Goal: Information Seeking & Learning: Learn about a topic

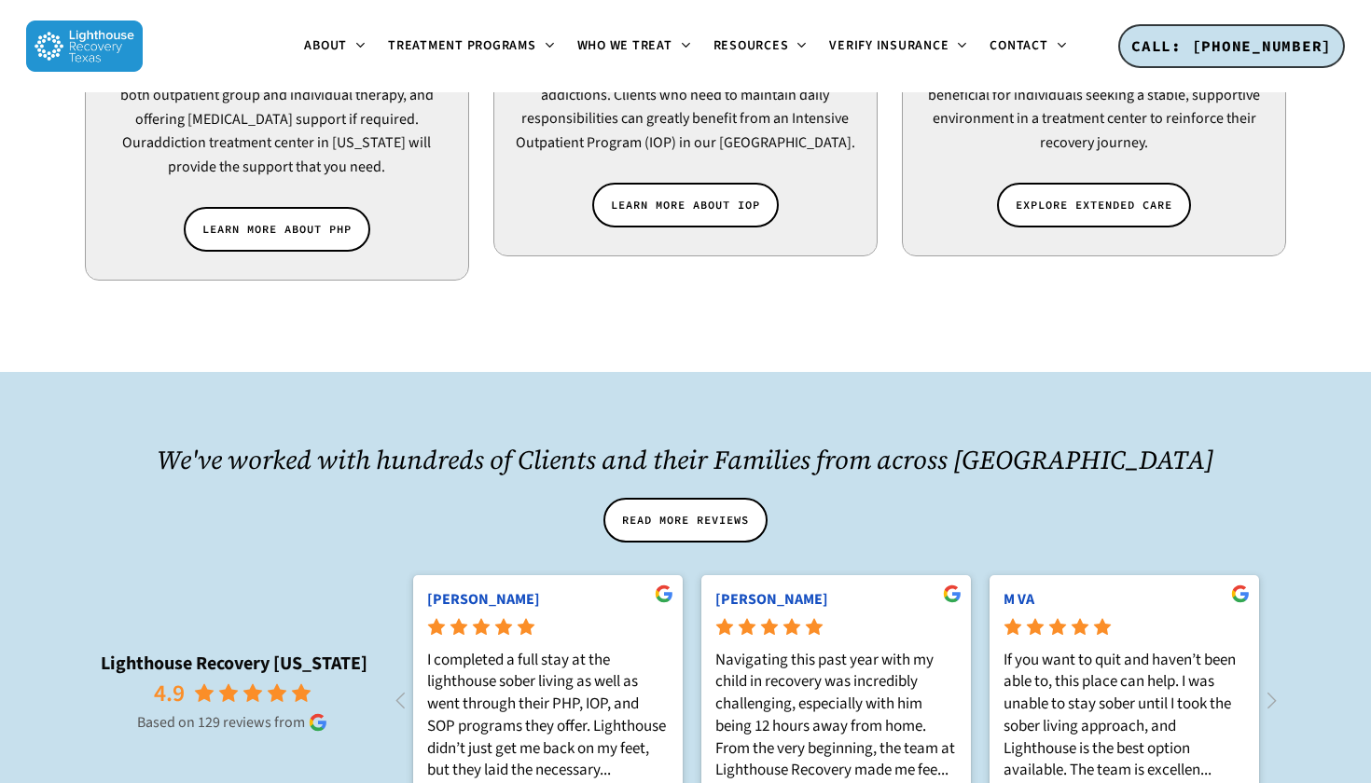
scroll to position [1851, 0]
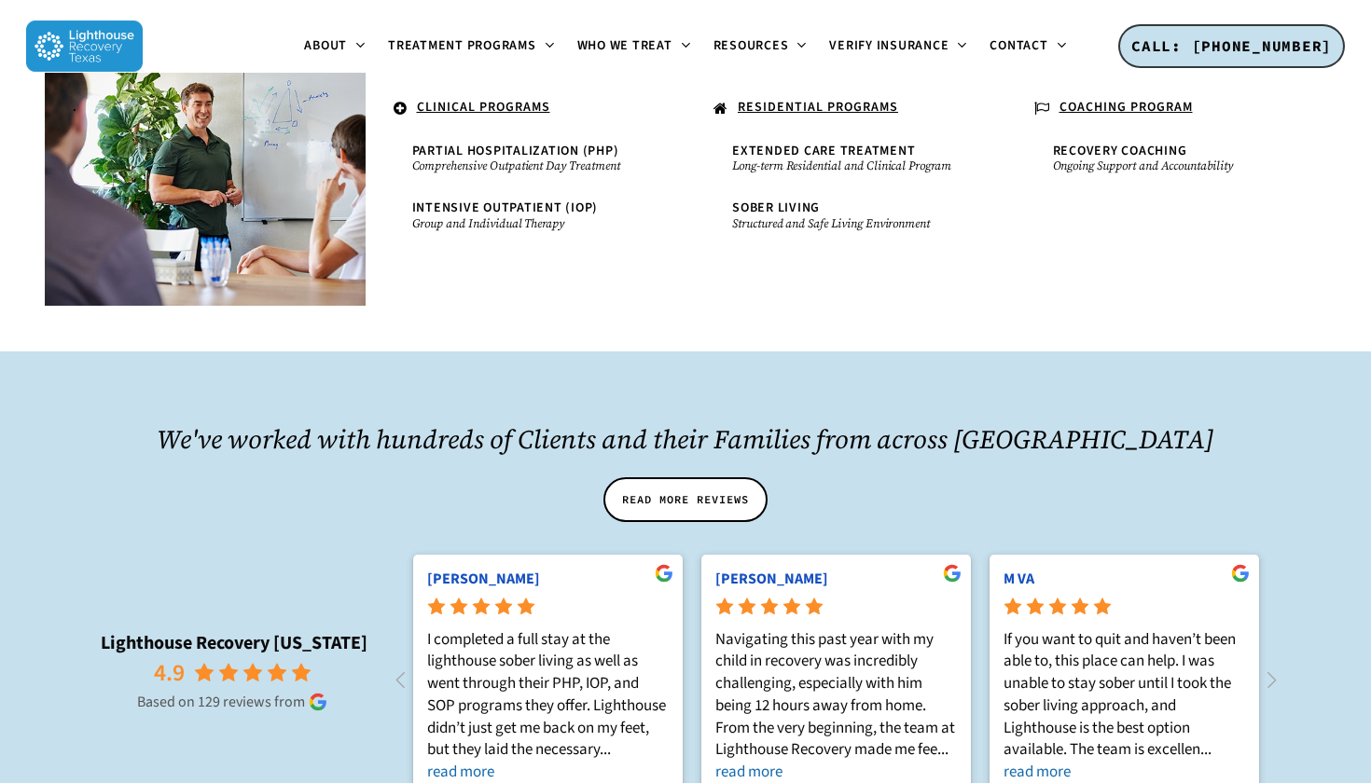
click at [477, 102] on u "CLINICAL PROGRAMS" at bounding box center [483, 107] width 133 height 19
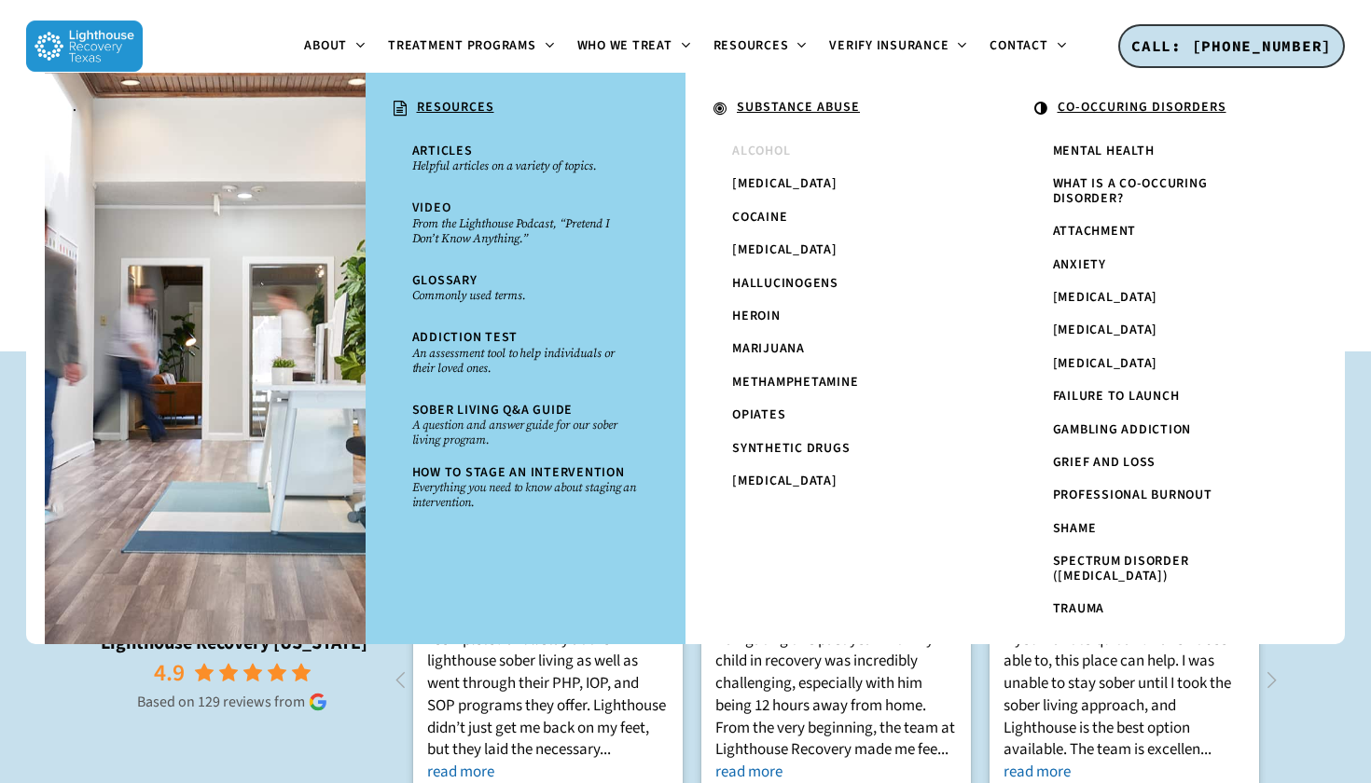
click at [769, 149] on span "Alcohol" at bounding box center [761, 151] width 58 height 19
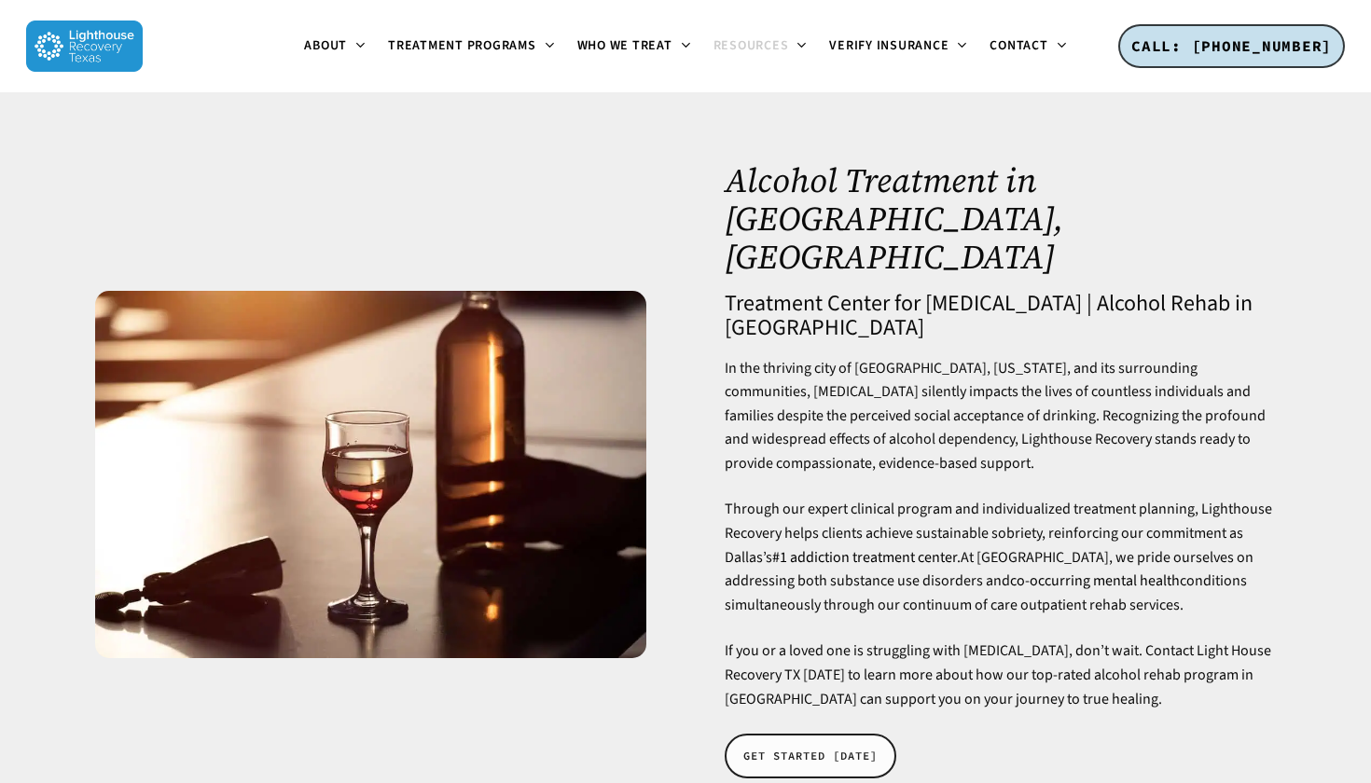
click at [825, 747] on span "GET STARTED TODAY" at bounding box center [810, 756] width 134 height 19
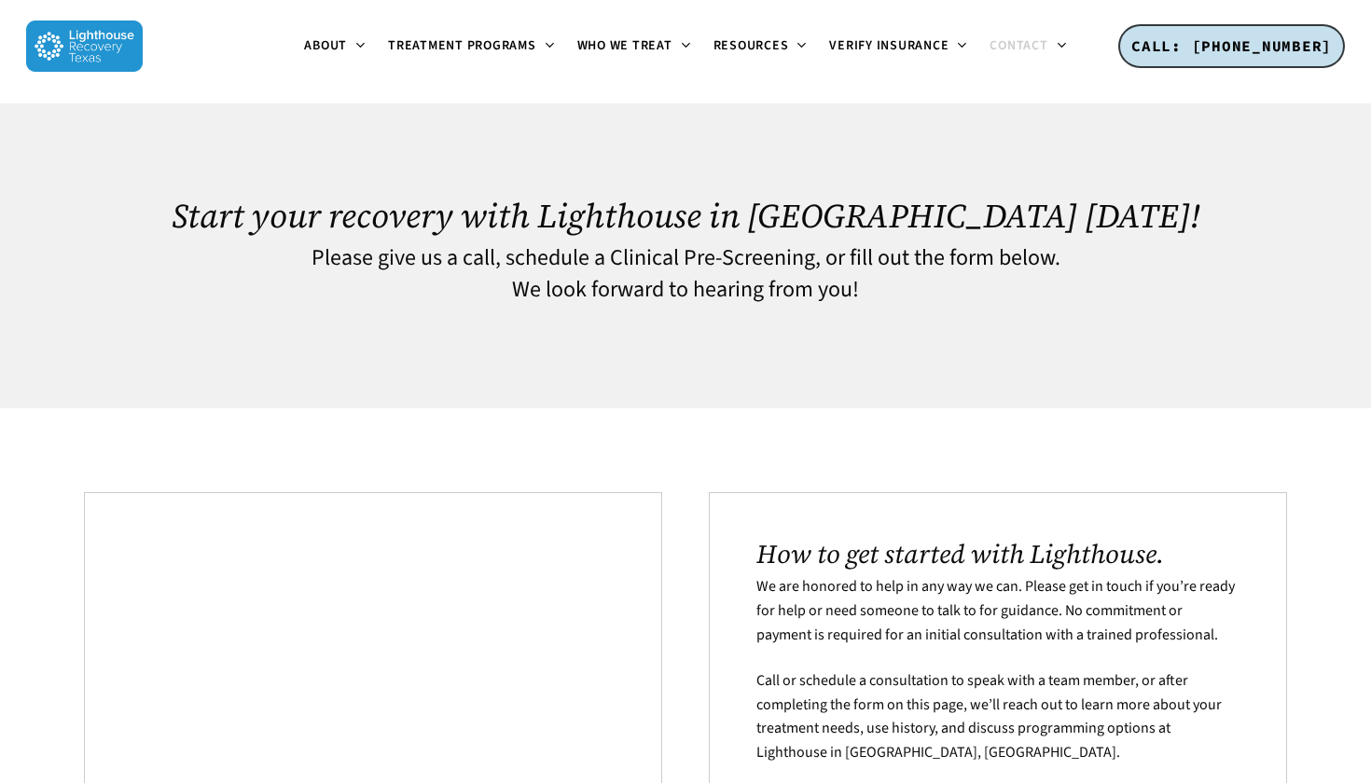
click at [77, 64] on img at bounding box center [84, 46] width 117 height 51
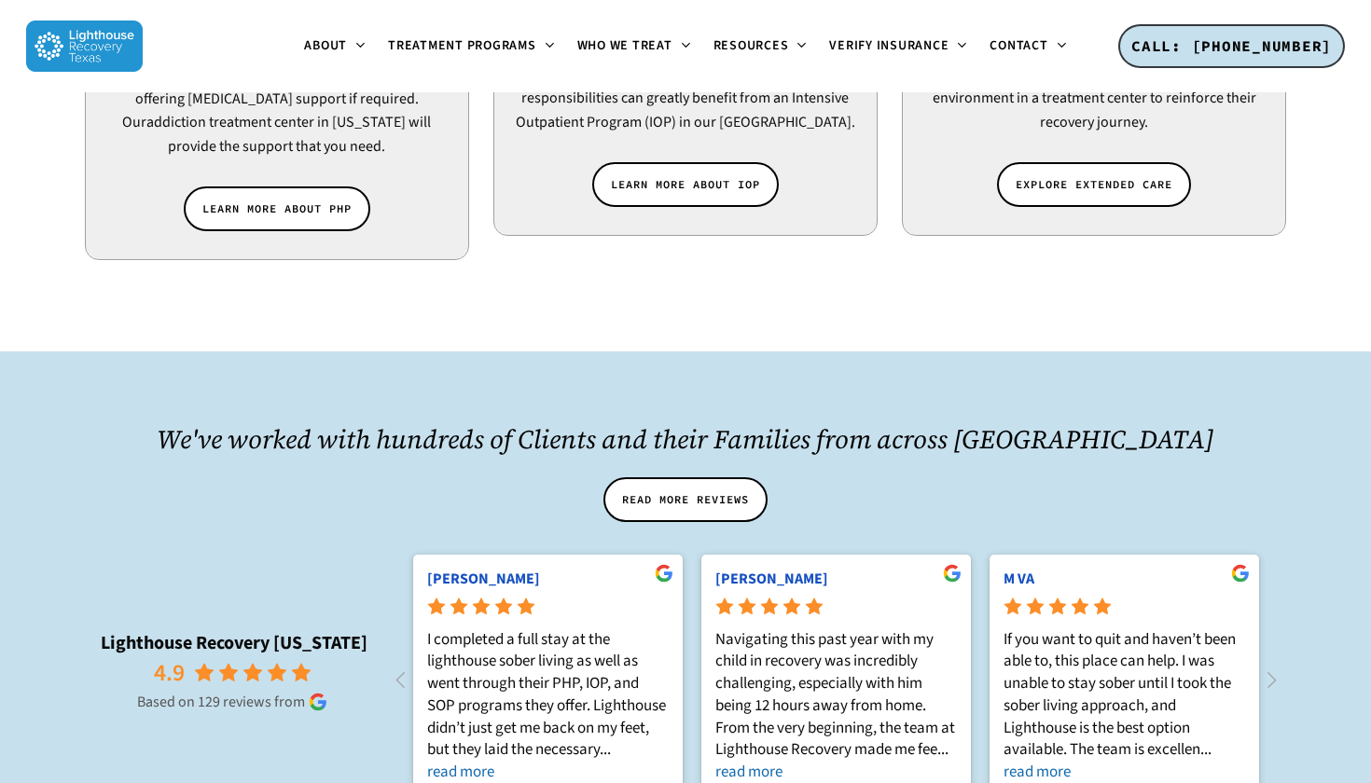
scroll to position [1851, 0]
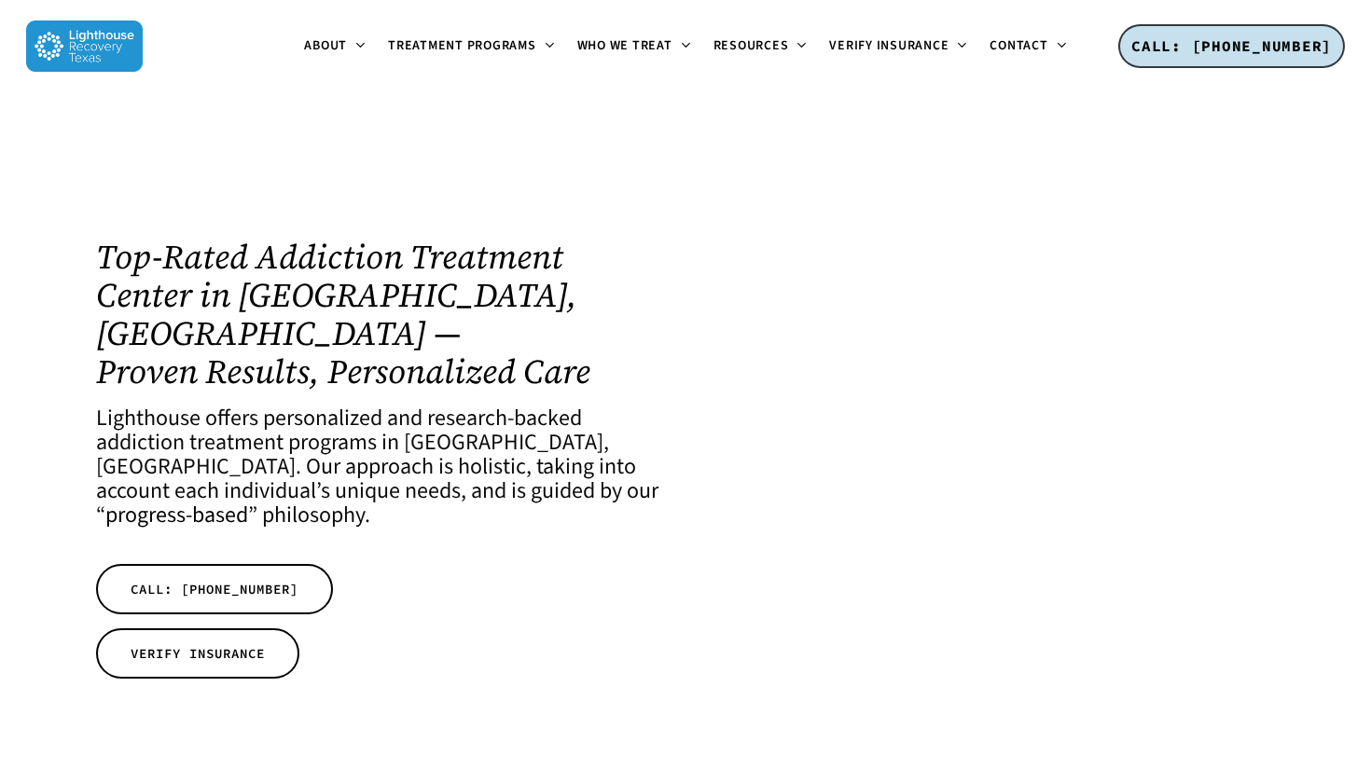
scroll to position [1851, 0]
